Goal: Task Accomplishment & Management: Use online tool/utility

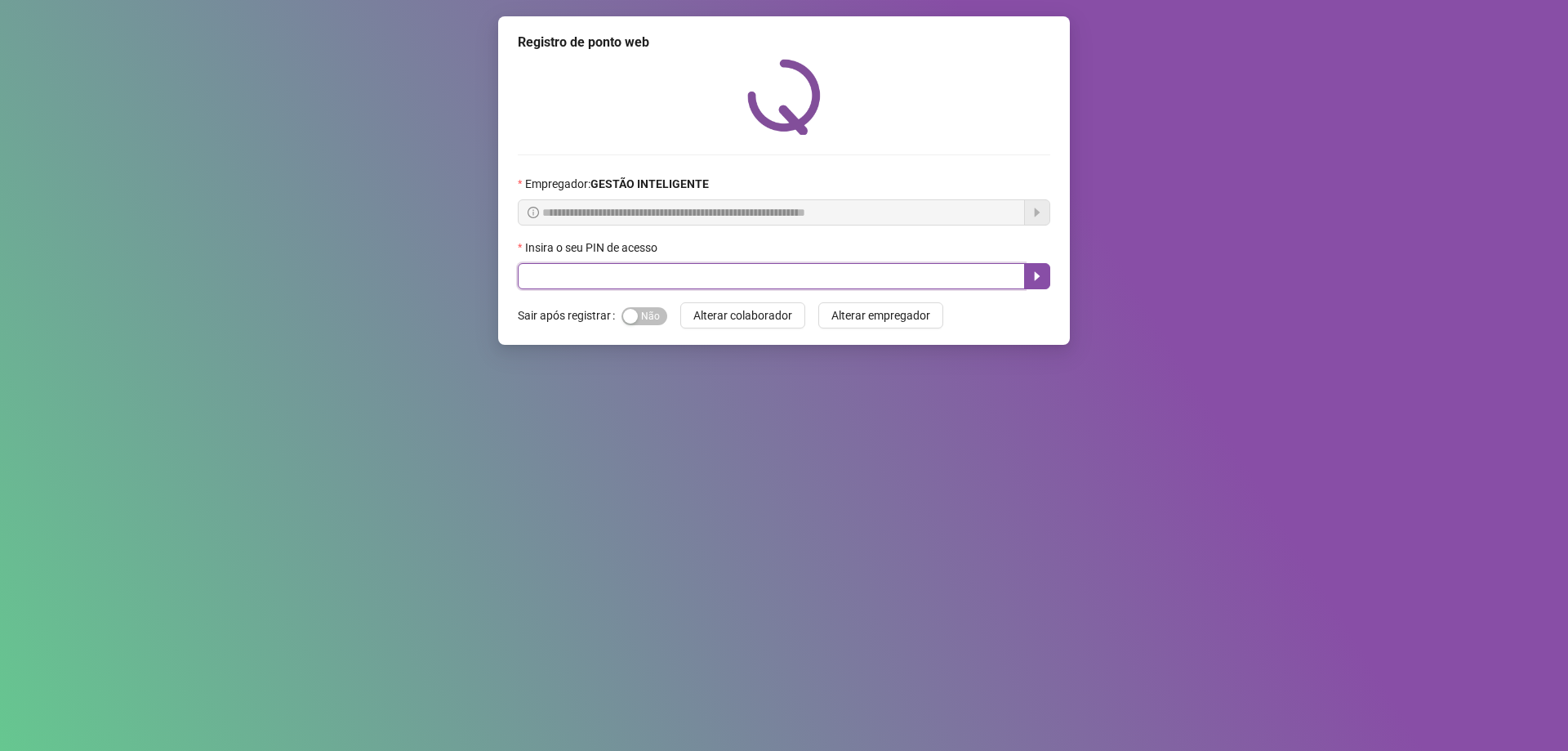
click at [683, 269] on input "text" at bounding box center [771, 276] width 507 height 26
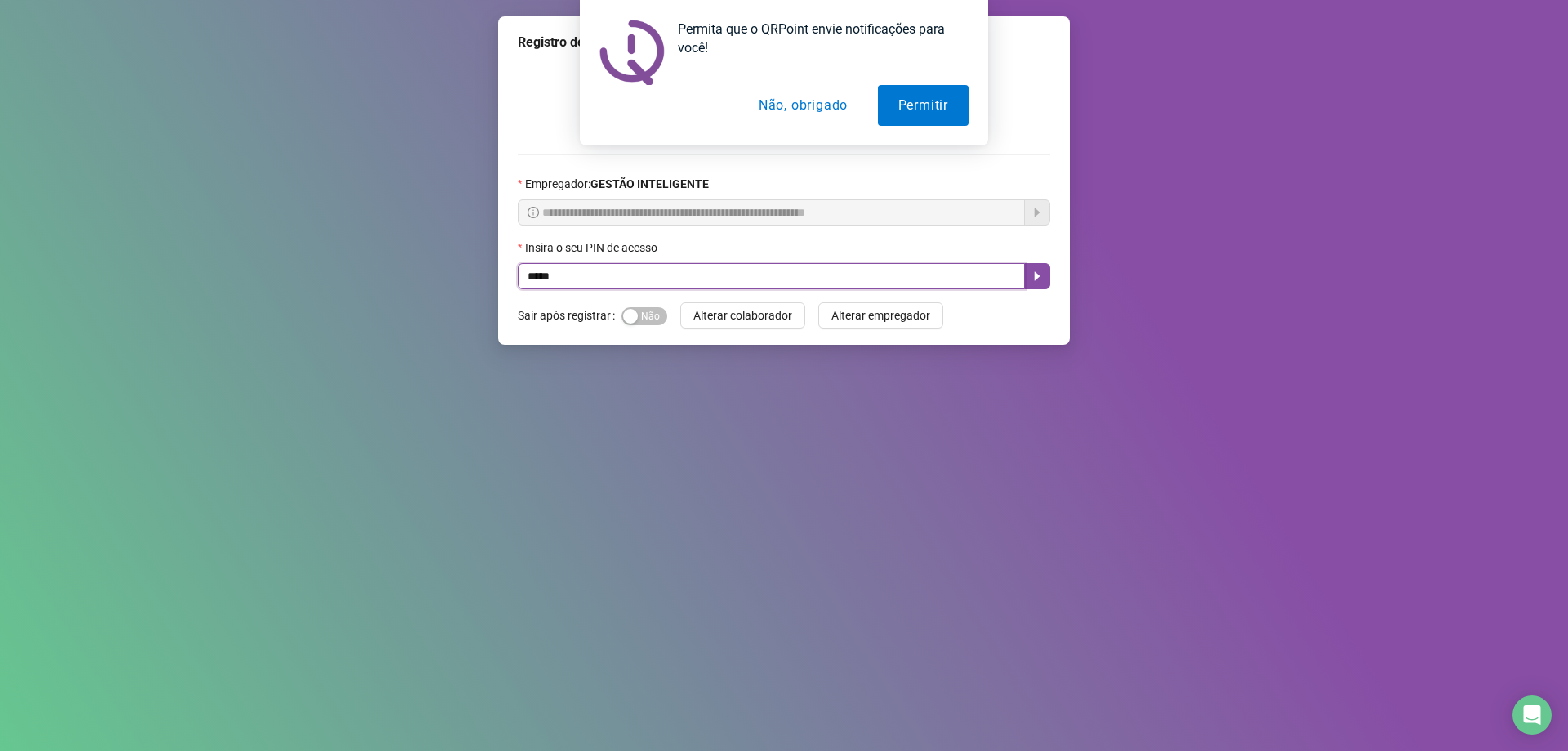
type input "*****"
click at [808, 96] on button "Não, obrigado" at bounding box center [803, 106] width 130 height 40
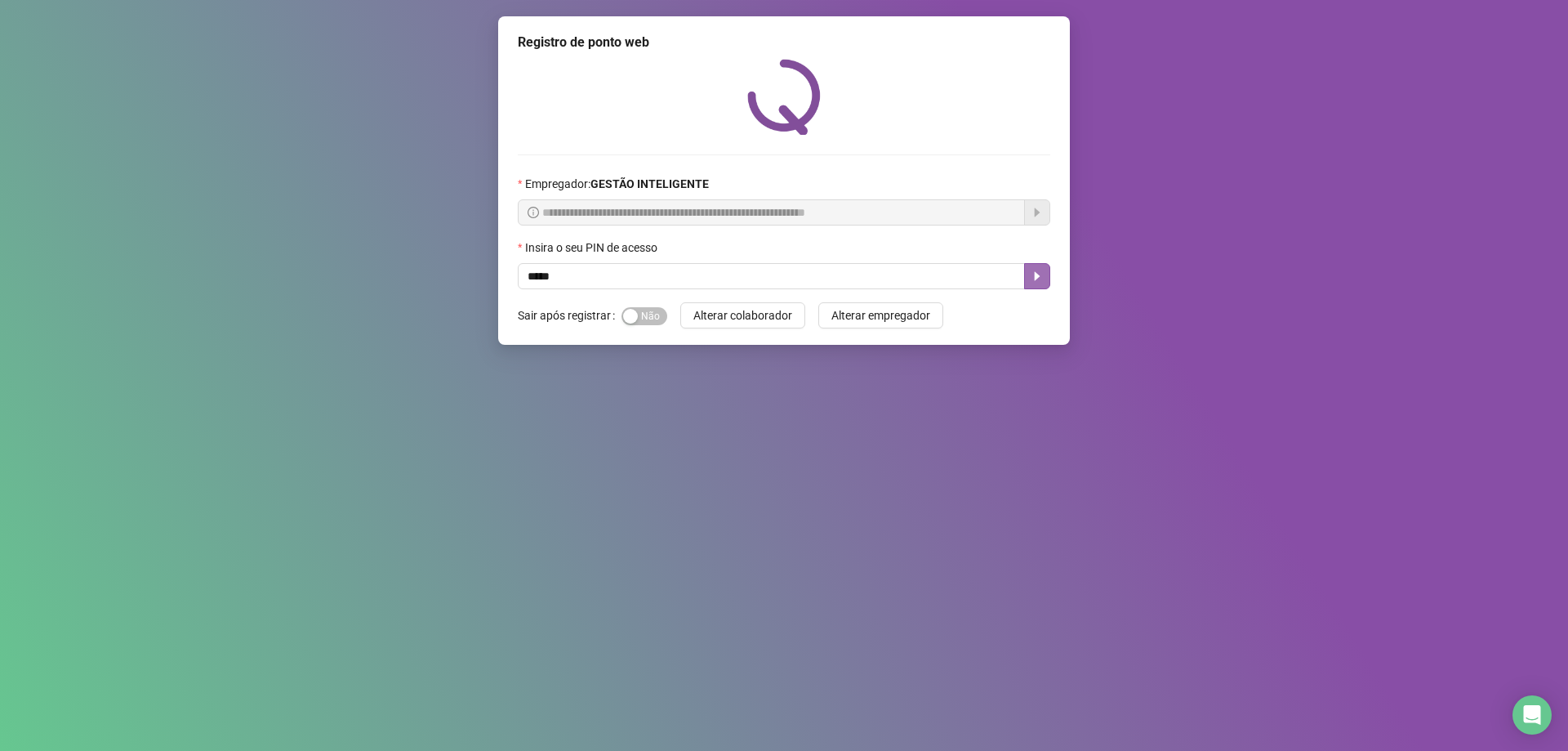
click at [1044, 277] on button "button" at bounding box center [1037, 276] width 26 height 26
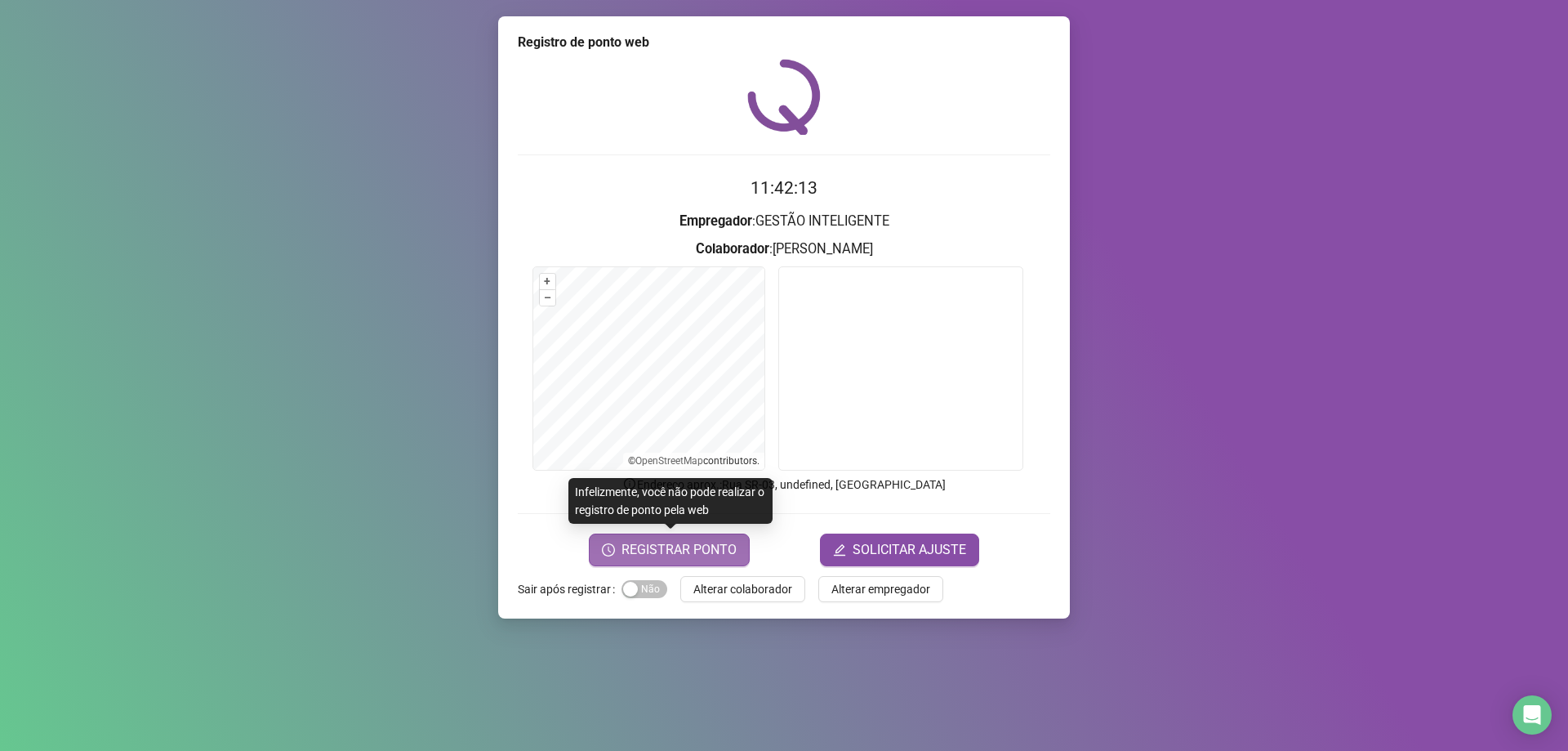
click at [688, 551] on span "REGISTRAR PONTO" at bounding box center [679, 550] width 115 height 19
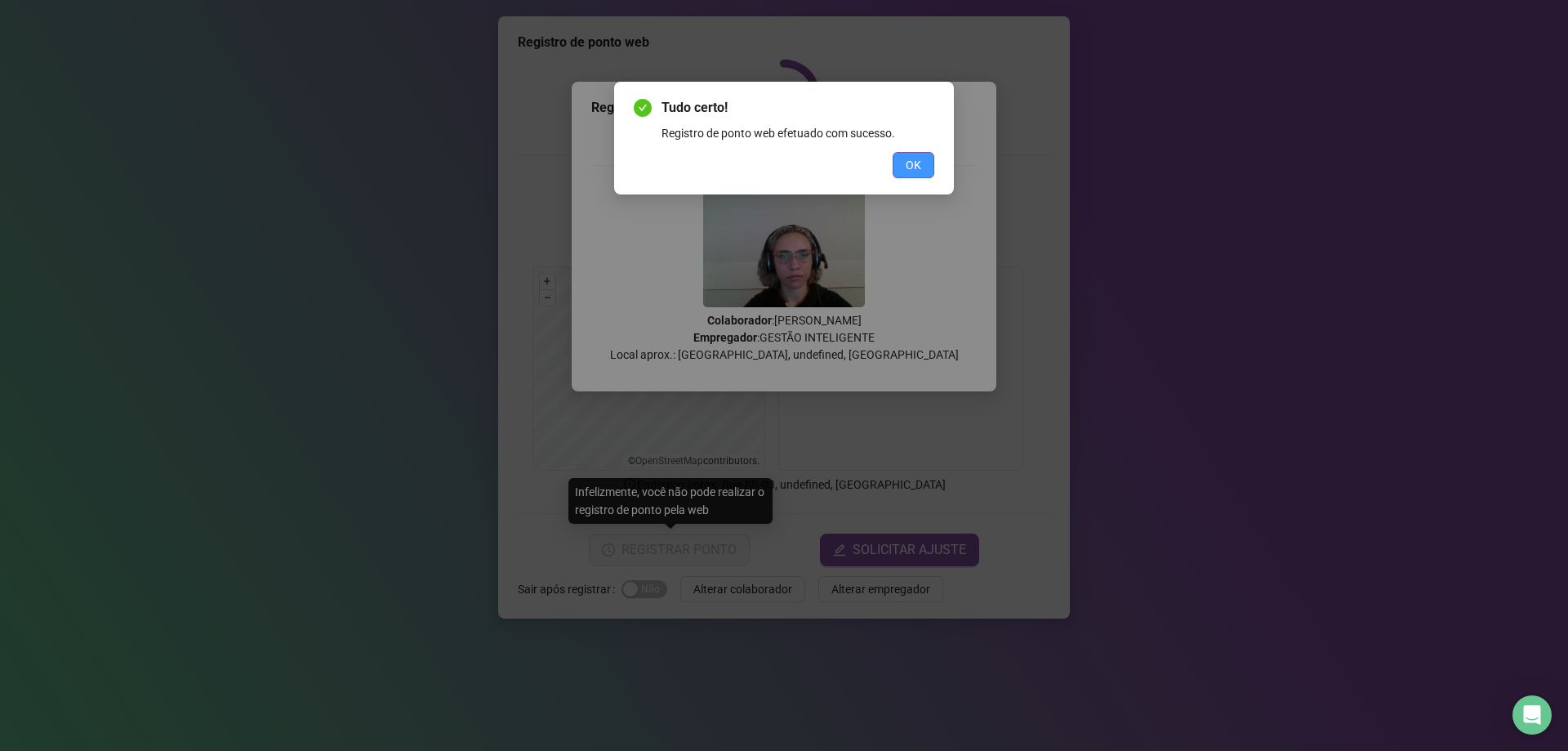
click at [916, 164] on span "OK" at bounding box center [914, 164] width 16 height 18
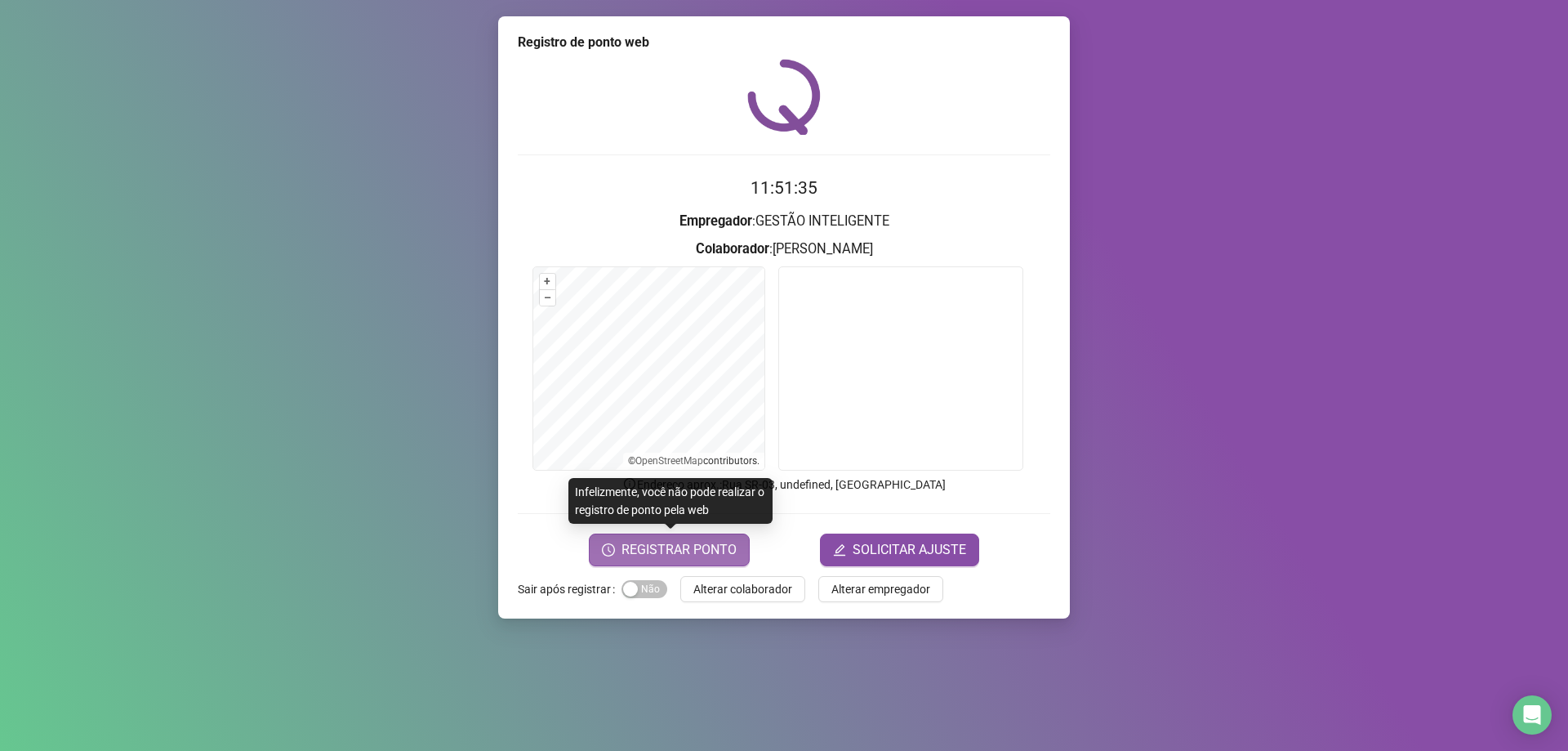
click at [687, 550] on span "REGISTRAR PONTO" at bounding box center [679, 550] width 115 height 19
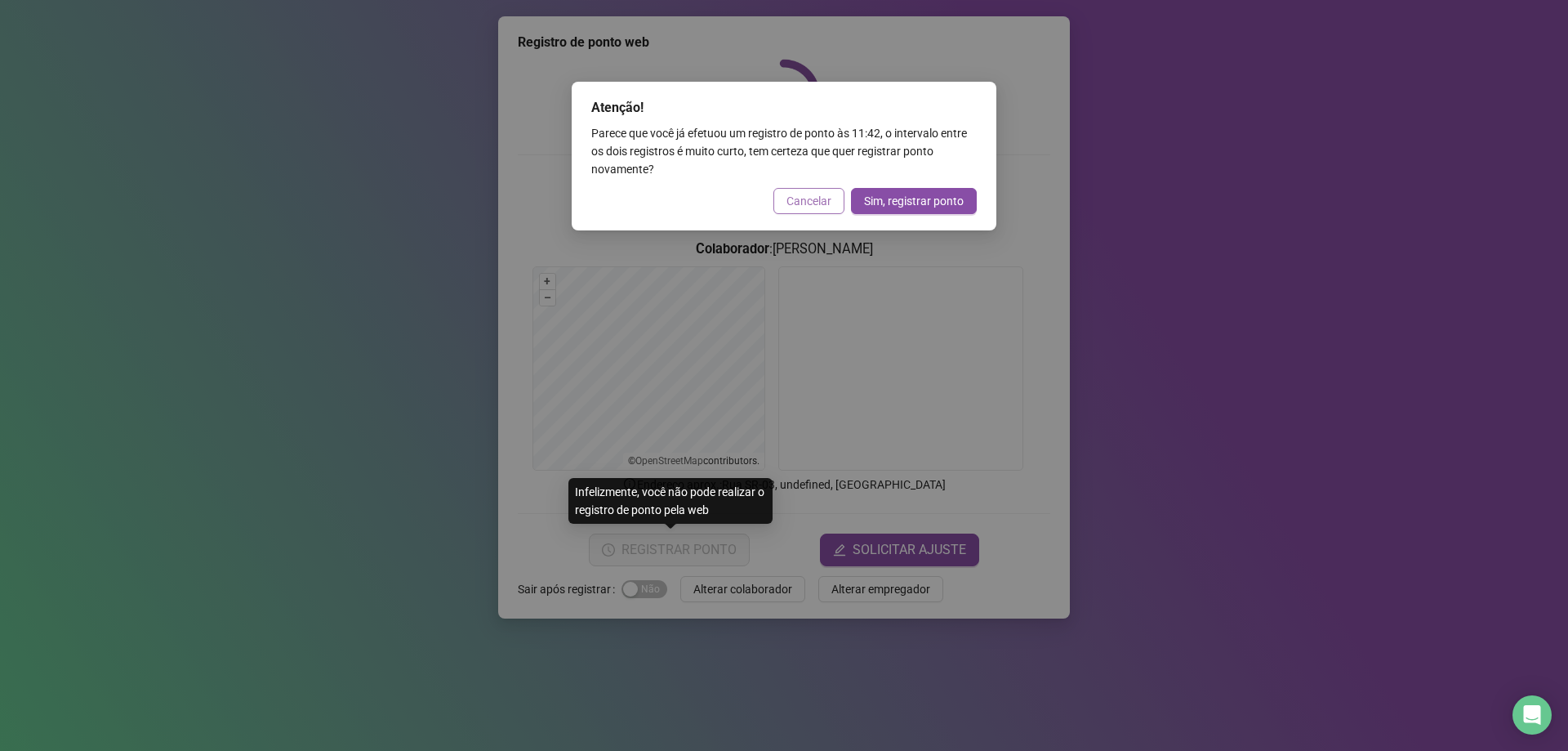
click at [820, 203] on span "Cancelar" at bounding box center [809, 201] width 45 height 18
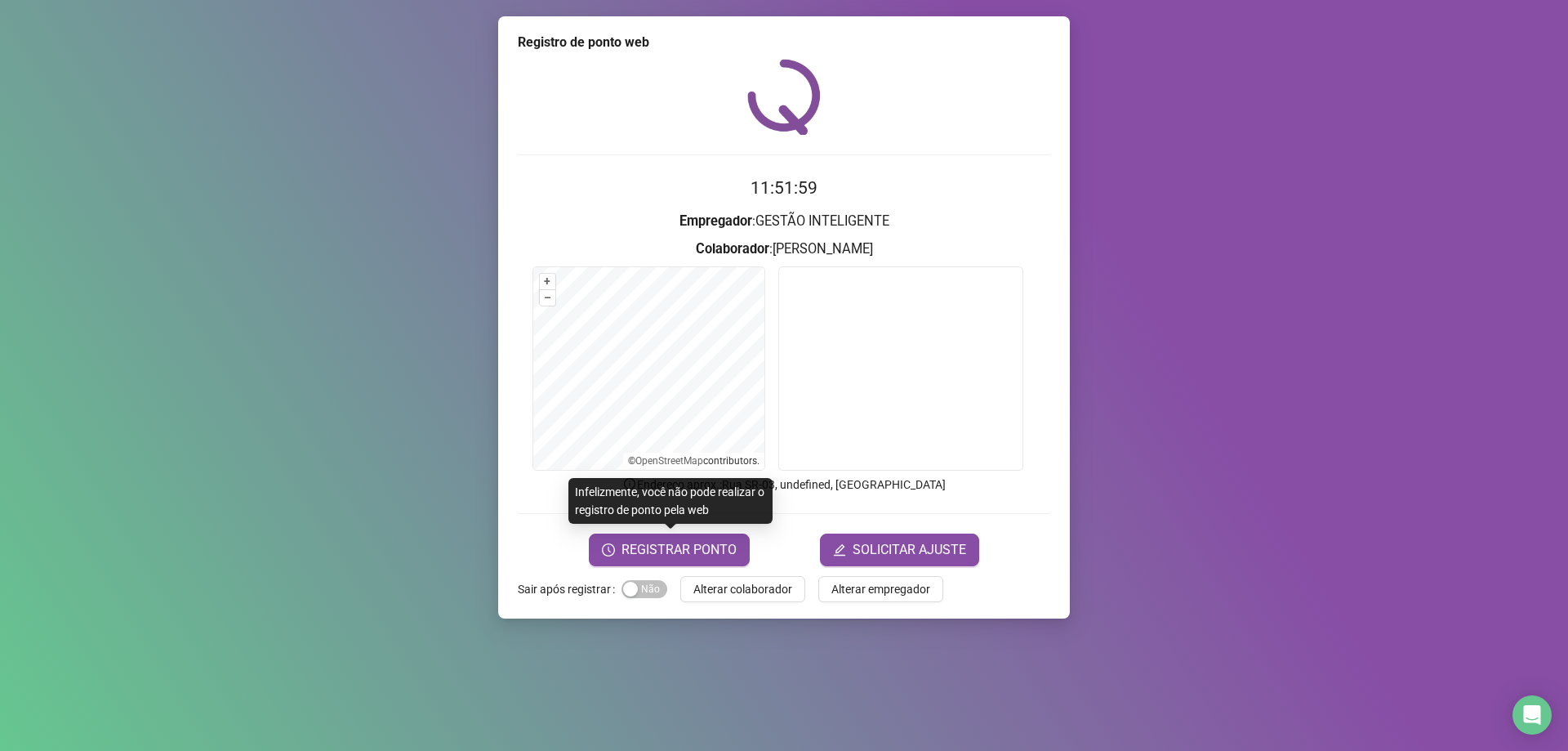
click at [1146, 332] on div "Registro de ponto web 11:51:59 Empregador : GESTÃO INTELIGENTE Colaborador : [P…" at bounding box center [784, 376] width 1568 height 751
click at [694, 553] on span "REGISTRAR PONTO" at bounding box center [679, 550] width 115 height 19
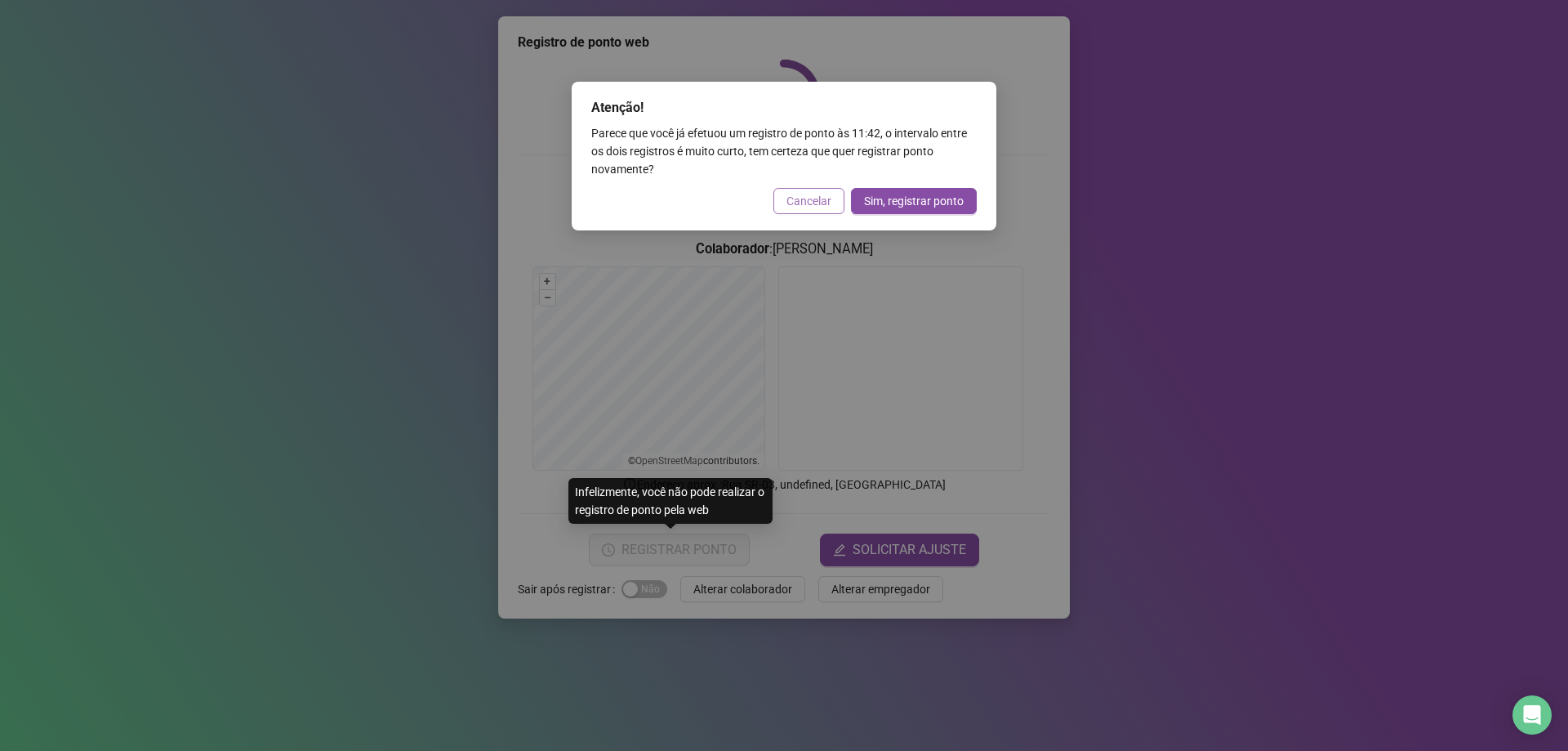
click at [825, 206] on span "Cancelar" at bounding box center [809, 201] width 45 height 18
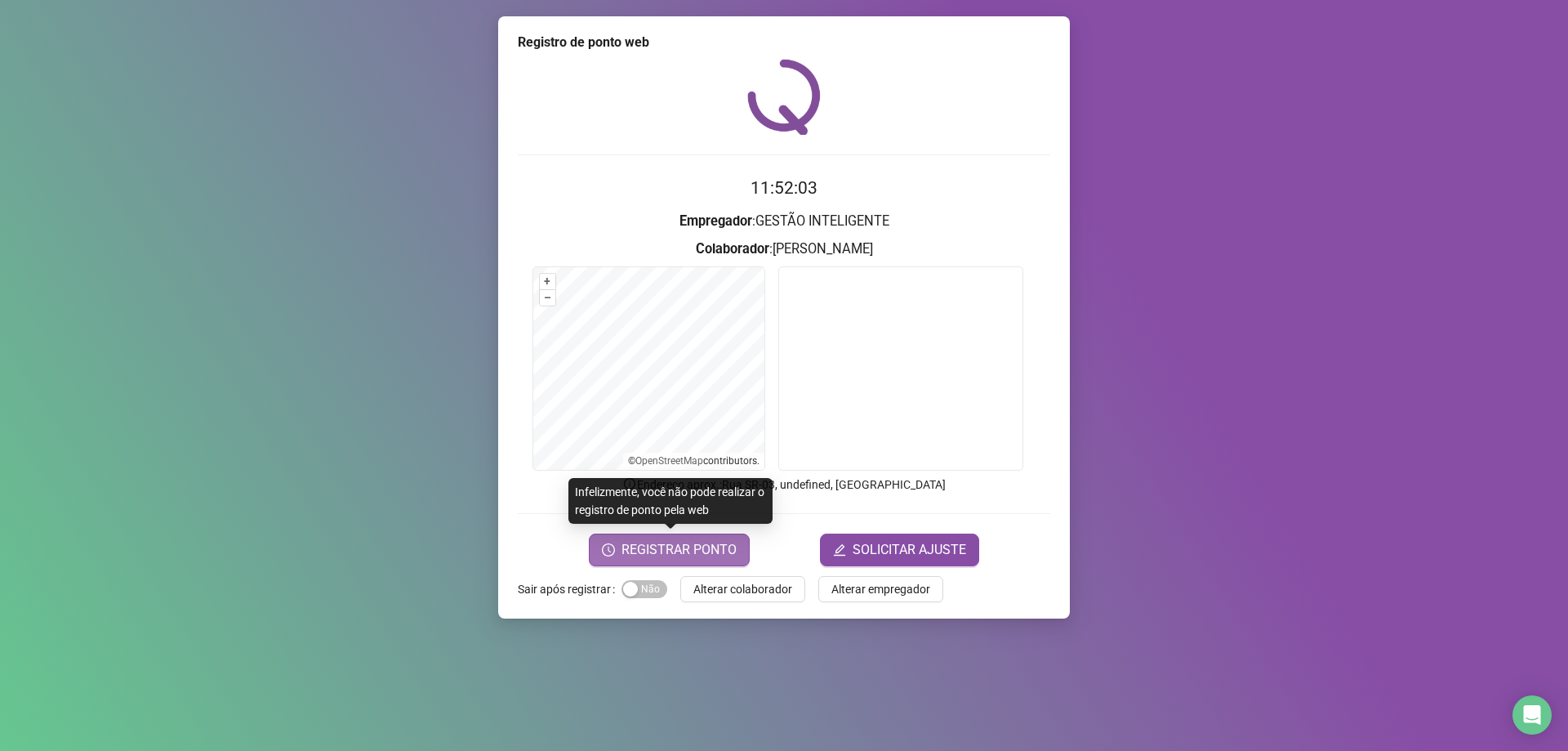
click at [684, 548] on span "REGISTRAR PONTO" at bounding box center [679, 550] width 115 height 19
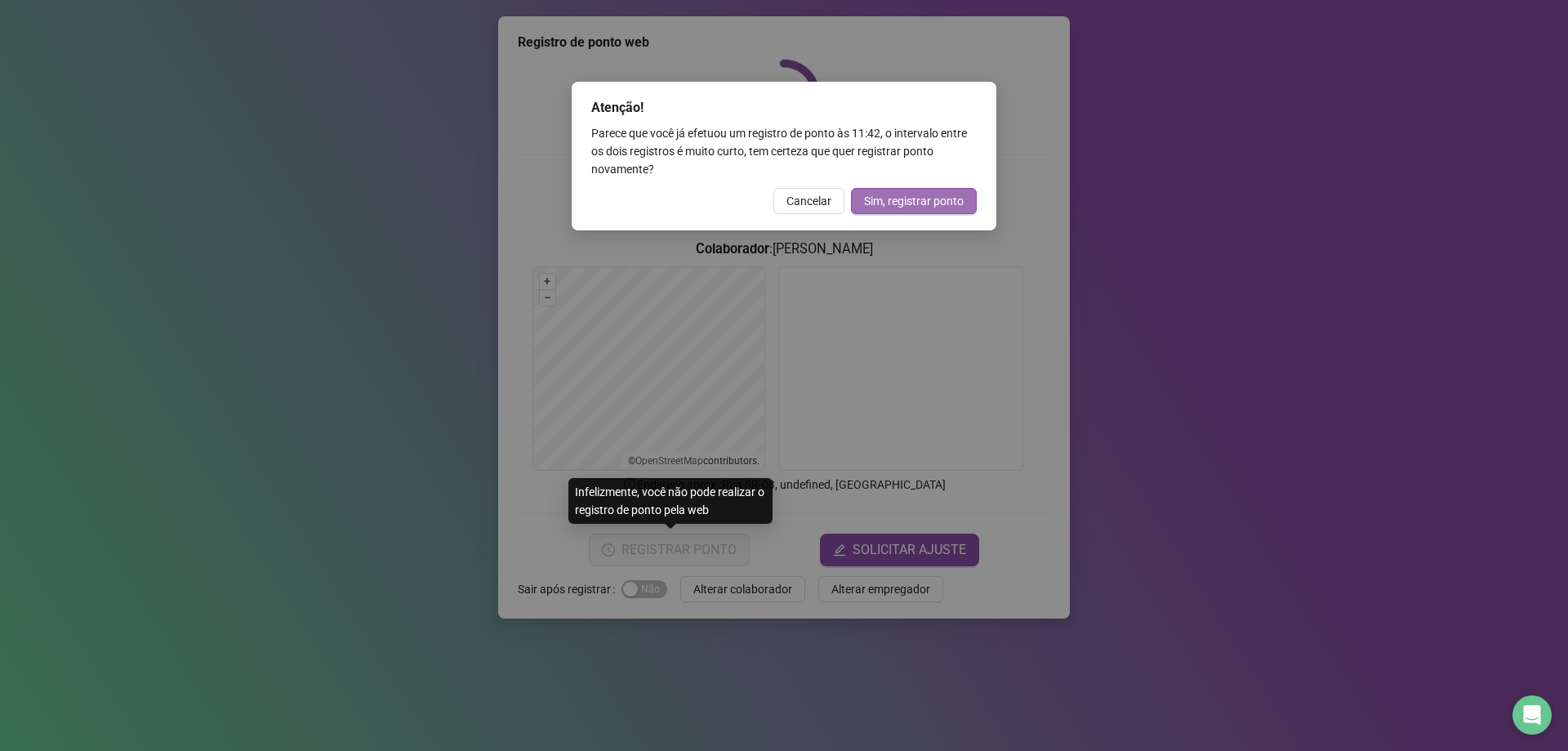
click at [909, 193] on span "Sim, registrar ponto" at bounding box center [913, 201] width 99 height 18
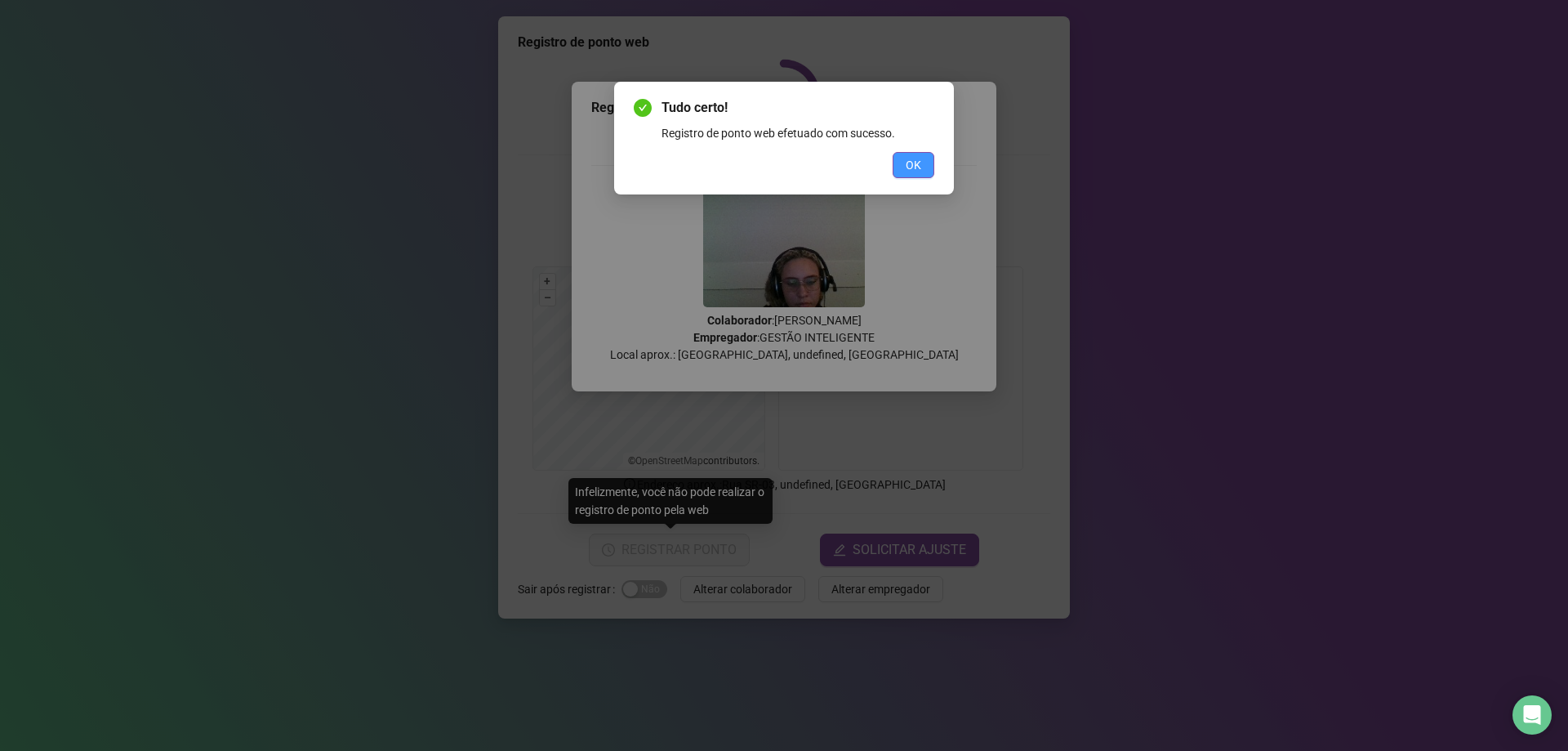
click at [907, 162] on span "OK" at bounding box center [914, 164] width 16 height 18
